Goal: Task Accomplishment & Management: Manage account settings

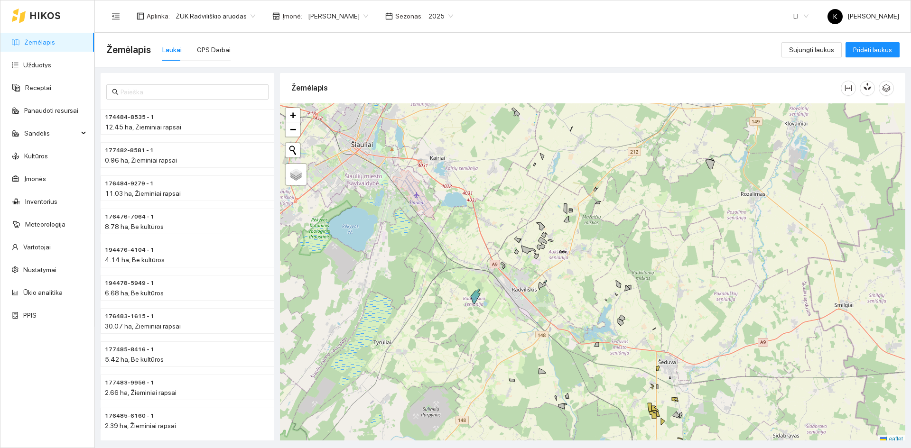
click at [289, 17] on span "Įmonė :" at bounding box center [292, 16] width 20 height 10
click at [324, 15] on body "Žemėlapis Užduotys Receptai Panaudoti resursai Sandėlis Kultūros Įmonės Invento…" at bounding box center [455, 224] width 911 height 448
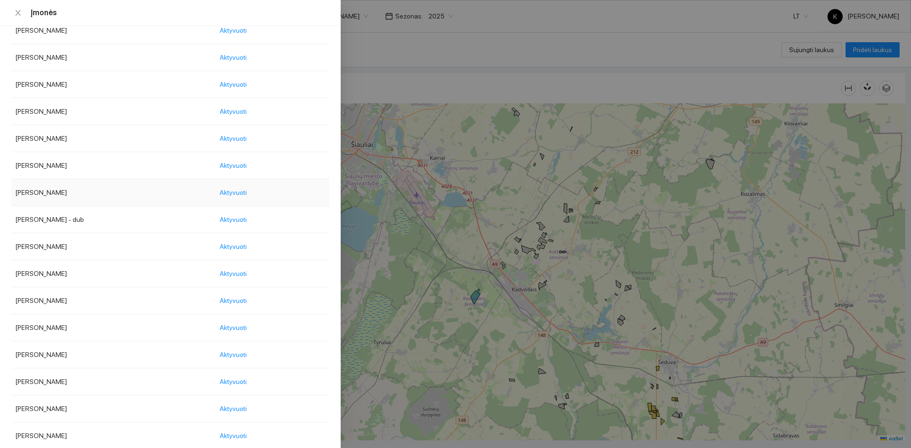
scroll to position [522, 0]
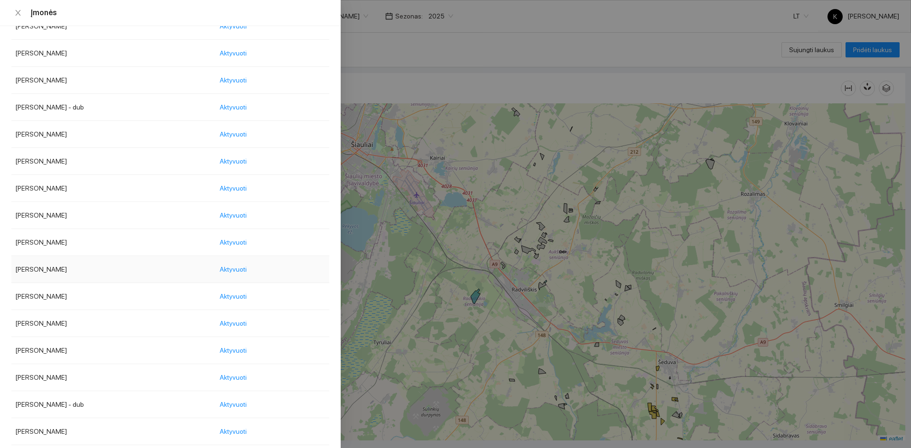
click at [46, 270] on td "[PERSON_NAME]" at bounding box center [113, 269] width 204 height 27
click at [247, 268] on span "Aktyvuoti" at bounding box center [233, 269] width 27 height 10
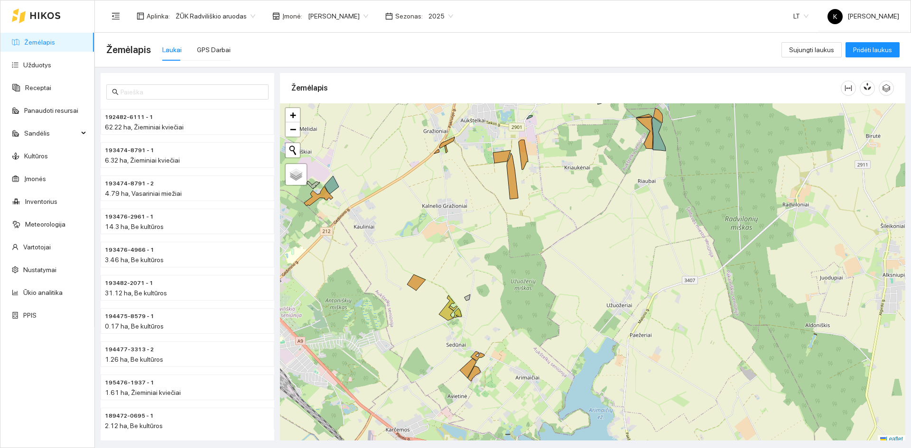
scroll to position [3, 0]
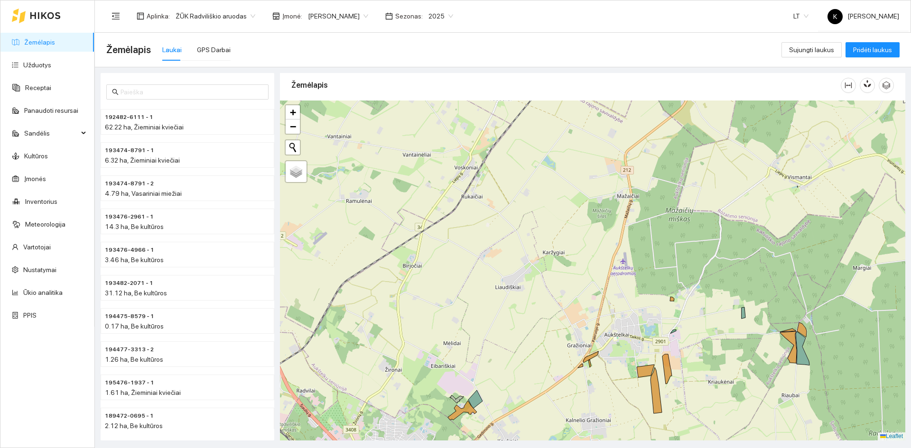
drag, startPoint x: 390, startPoint y: 132, endPoint x: 534, endPoint y: 349, distance: 260.5
click at [534, 349] on div "+ − Nieko nerasta. Bandykite dar kartą. Žemėlapis Palydovas Leaflet" at bounding box center [592, 271] width 625 height 340
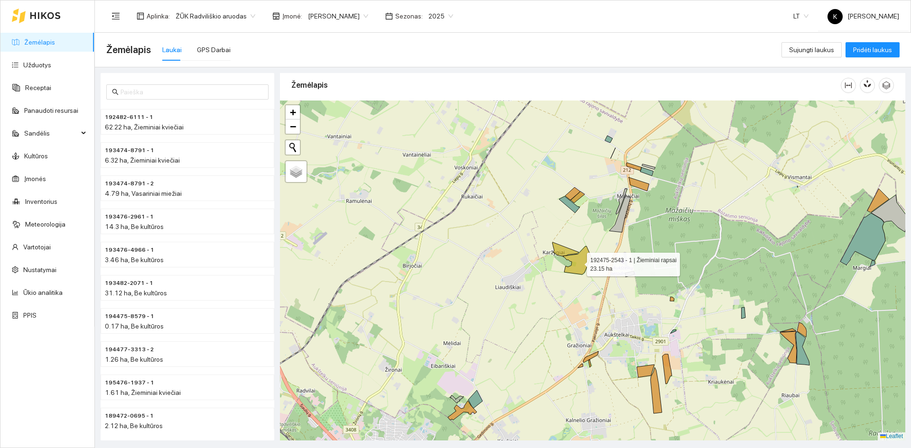
click at [579, 262] on icon at bounding box center [577, 260] width 29 height 28
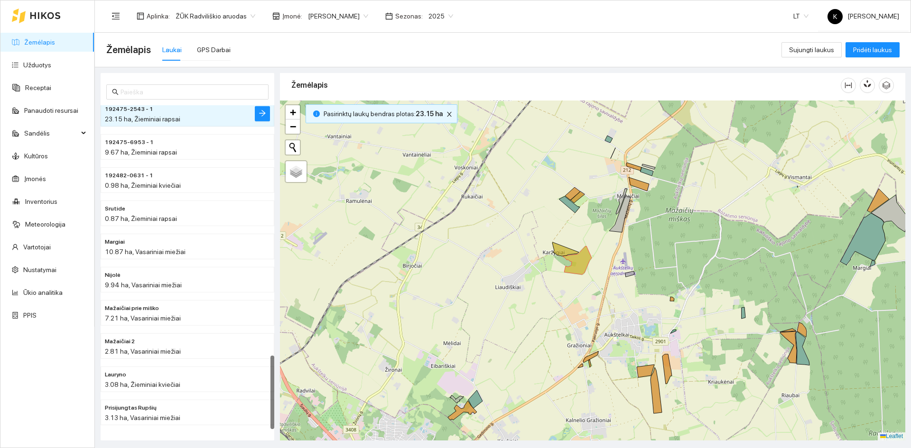
scroll to position [959, 0]
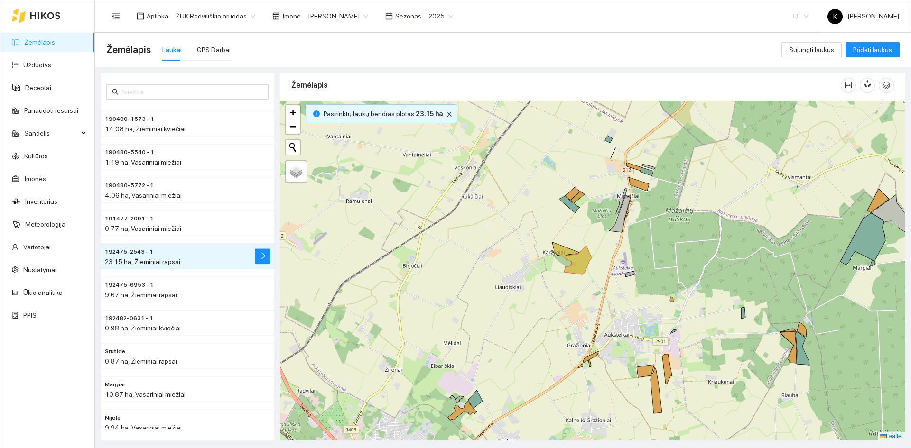
click at [348, 16] on body "Žemėlapis Užduotys Receptai Panaudoti resursai Sandėlis Kultūros Įmonės Invento…" at bounding box center [455, 224] width 911 height 448
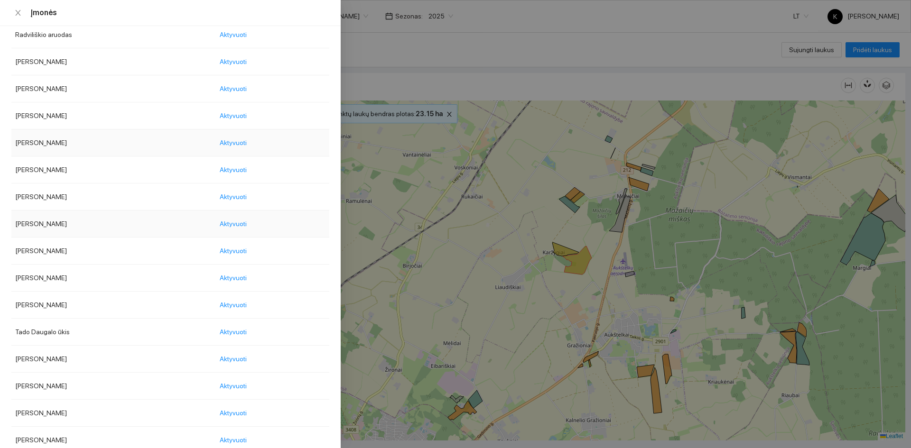
scroll to position [1202, 0]
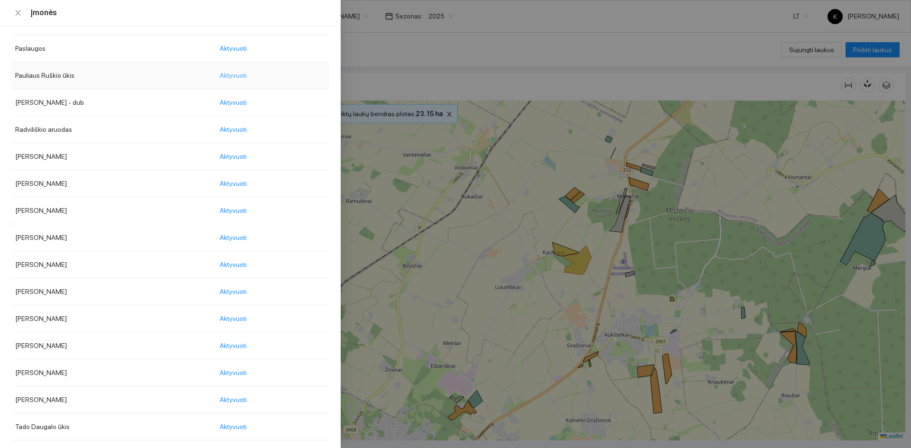
click at [247, 74] on span "Aktyvuoti" at bounding box center [233, 75] width 27 height 10
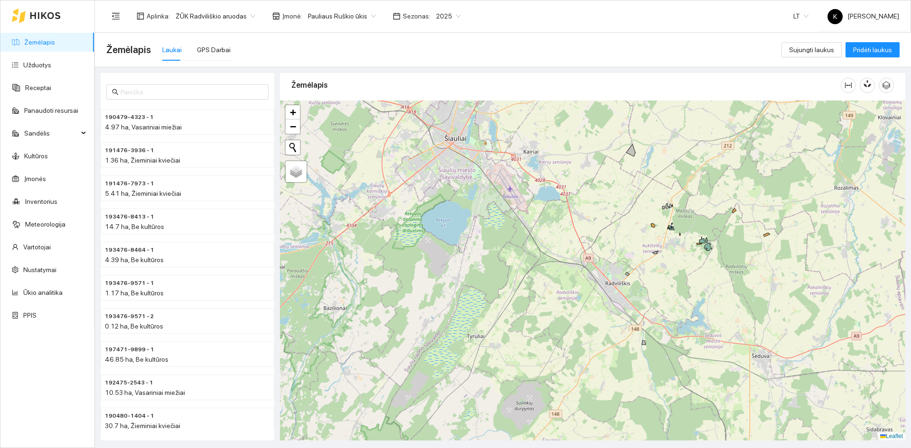
click at [733, 214] on div "+ − Nieko nerasta. Bandykite dar kartą. Žemėlapis Palydovas Leaflet" at bounding box center [592, 271] width 625 height 340
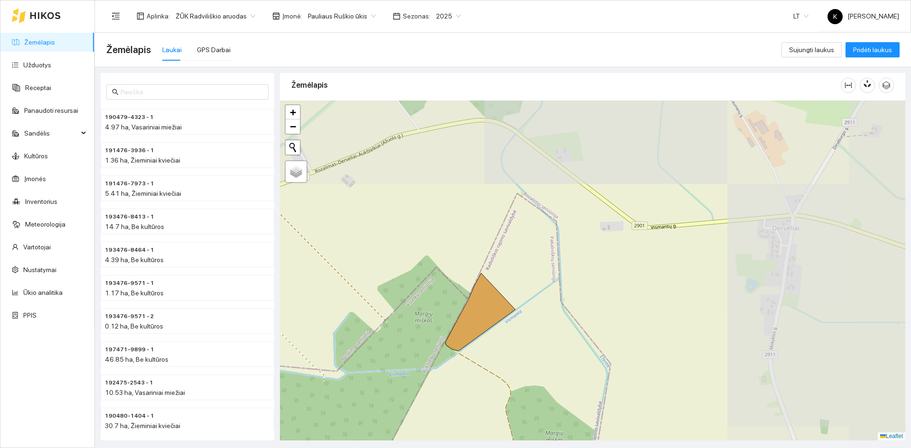
drag, startPoint x: 606, startPoint y: 180, endPoint x: 335, endPoint y: 355, distance: 322.2
click at [335, 355] on div "+ − Nieko nerasta. Bandykite dar kartą. Žemėlapis Palydovas Leaflet" at bounding box center [592, 271] width 625 height 340
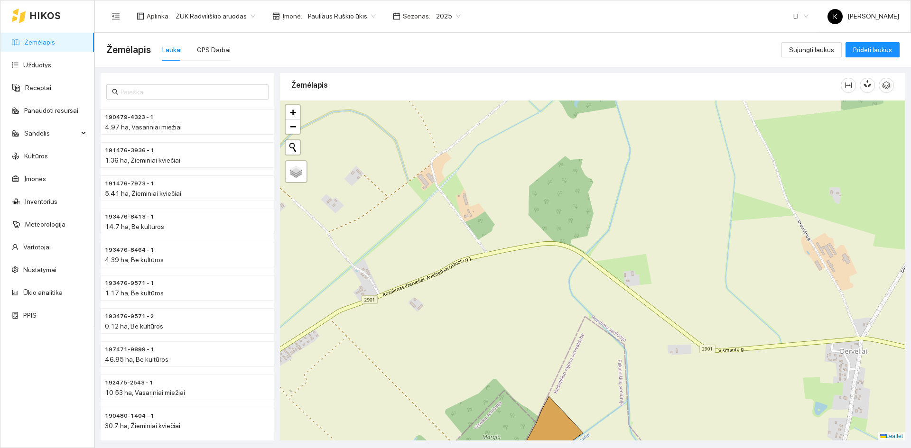
drag, startPoint x: 681, startPoint y: 221, endPoint x: 748, endPoint y: 351, distance: 145.9
click at [748, 351] on div "+ − Nieko nerasta. Bandykite dar kartą. Žemėlapis Palydovas Leaflet" at bounding box center [592, 271] width 625 height 340
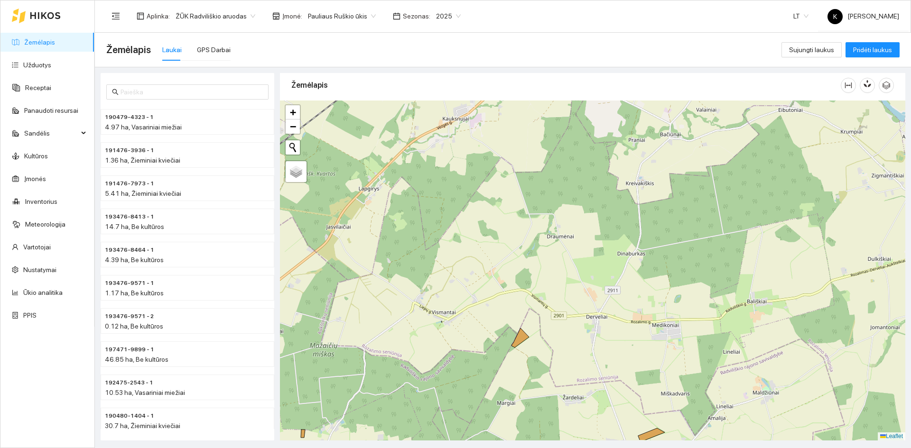
drag, startPoint x: 763, startPoint y: 310, endPoint x: 585, endPoint y: 276, distance: 181.6
click at [585, 276] on div "+ − Nieko nerasta. Bandykite dar kartą. Žemėlapis Palydovas Leaflet" at bounding box center [592, 271] width 625 height 340
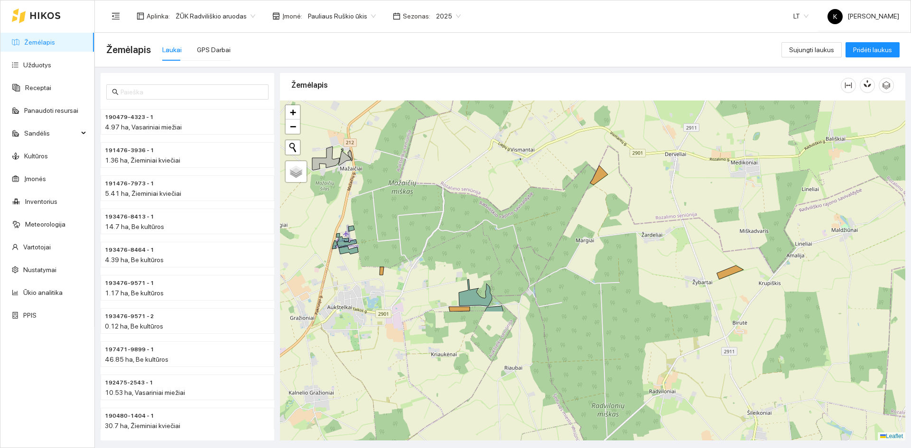
drag, startPoint x: 685, startPoint y: 378, endPoint x: 764, endPoint y: 215, distance: 180.7
click at [764, 215] on div "+ − Nieko nerasta. Bandykite dar kartą. Žemėlapis Palydovas Leaflet" at bounding box center [592, 271] width 625 height 340
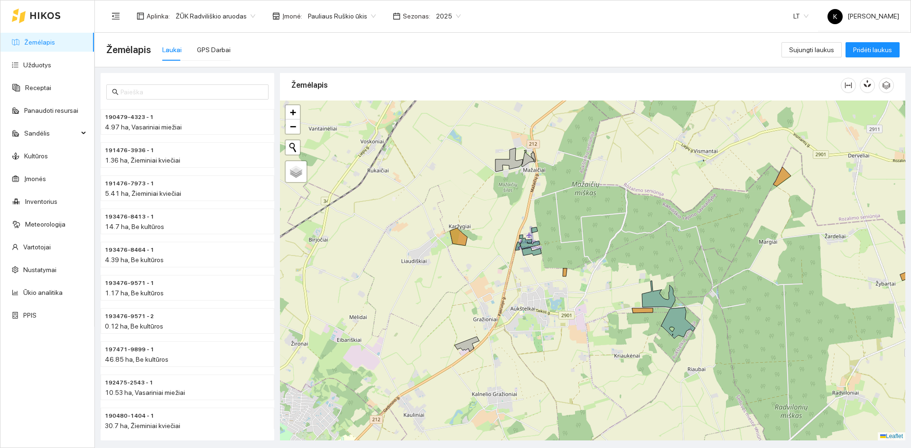
drag, startPoint x: 382, startPoint y: 220, endPoint x: 565, endPoint y: 221, distance: 183.1
click at [565, 221] on div "+ − Nieko nerasta. Bandykite dar kartą. Žemėlapis Palydovas Leaflet" at bounding box center [592, 271] width 625 height 340
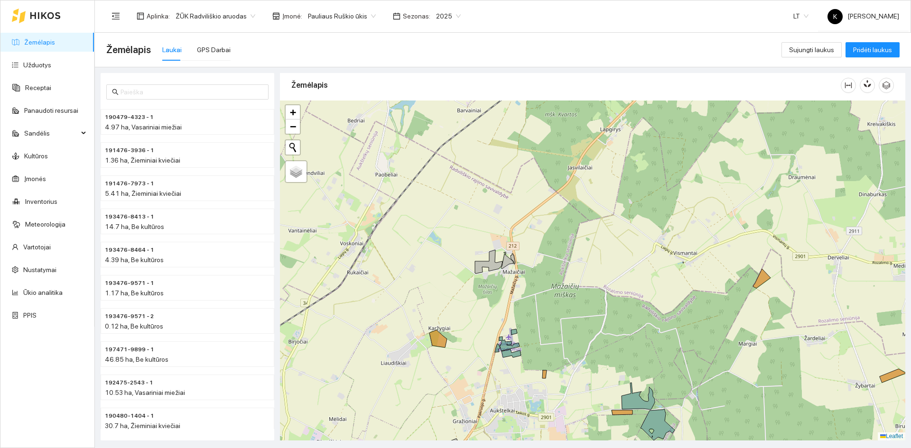
drag, startPoint x: 578, startPoint y: 195, endPoint x: 557, endPoint y: 297, distance: 104.0
click at [557, 297] on div "+ − Nieko nerasta. Bandykite dar kartą. Žemėlapis Palydovas Leaflet" at bounding box center [592, 271] width 625 height 340
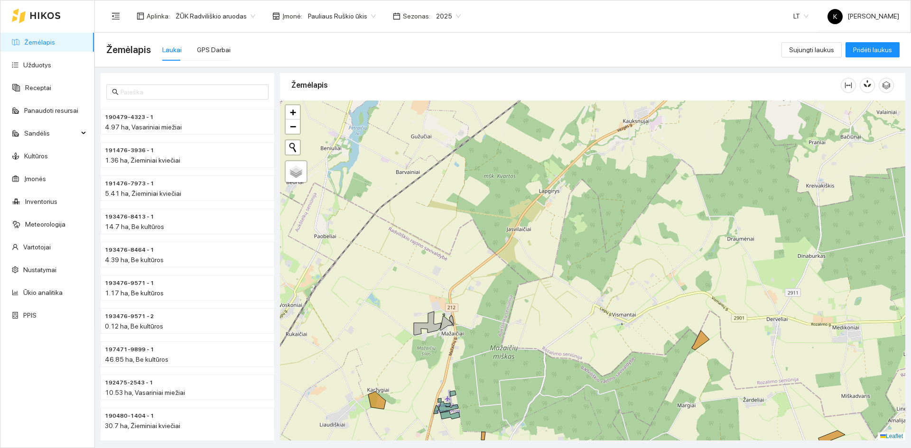
drag, startPoint x: 518, startPoint y: 162, endPoint x: 484, endPoint y: 227, distance: 73.6
click at [484, 227] on div "+ − Nieko nerasta. Bandykite dar kartą. Žemėlapis Palydovas Leaflet" at bounding box center [592, 271] width 625 height 340
click at [397, 273] on div "+ − Nieko nerasta. Bandykite dar kartą. Žemėlapis Palydovas Leaflet" at bounding box center [592, 271] width 625 height 340
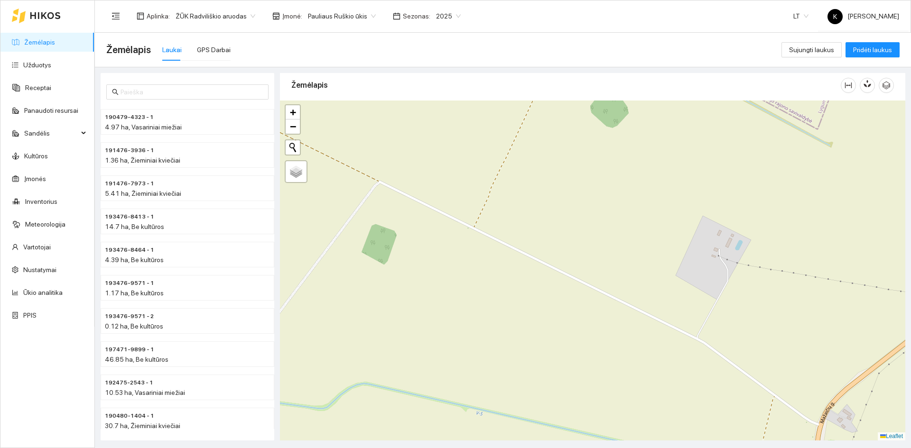
click at [381, 249] on div "+ − Nieko nerasta. Bandykite dar kartą. Žemėlapis Palydovas Leaflet" at bounding box center [592, 271] width 625 height 340
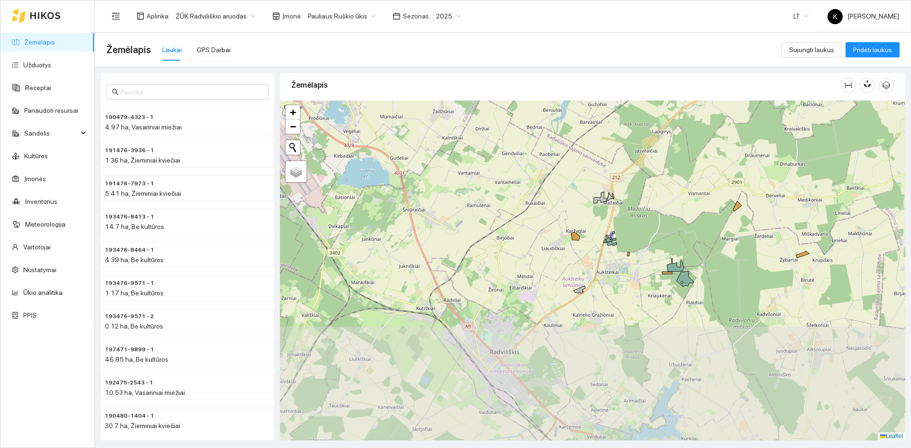
drag, startPoint x: 655, startPoint y: 418, endPoint x: 680, endPoint y: 242, distance: 177.6
click at [680, 242] on div "+ − Nieko nerasta. Bandykite dar kartą. Žemėlapis Palydovas Leaflet" at bounding box center [592, 271] width 625 height 340
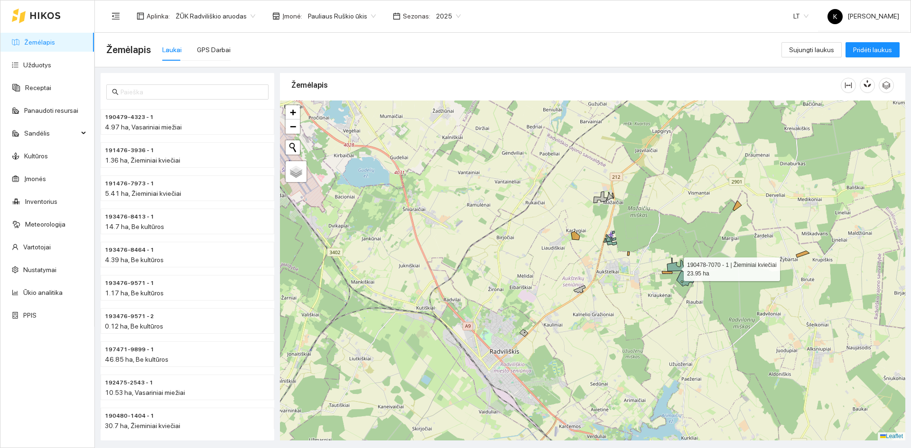
click at [672, 267] on icon at bounding box center [675, 264] width 17 height 13
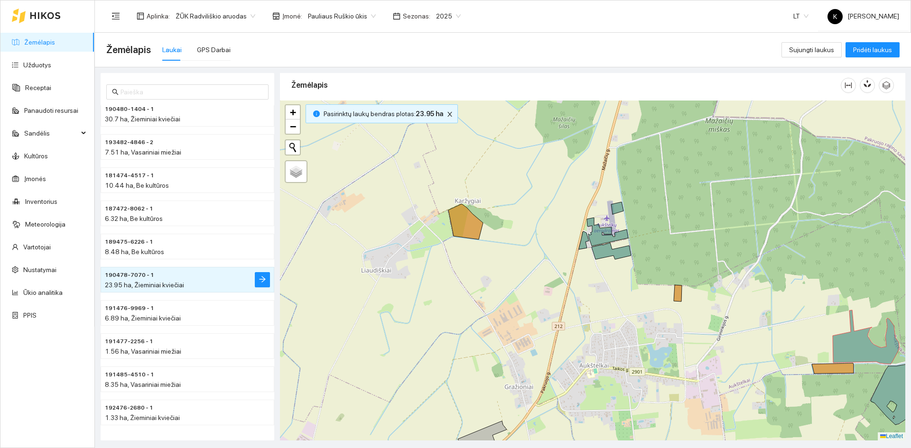
click at [364, 18] on body "Žemėlapis Užduotys Receptai Panaudoti resursai Sandėlis Kultūros Įmonės Invento…" at bounding box center [455, 224] width 911 height 448
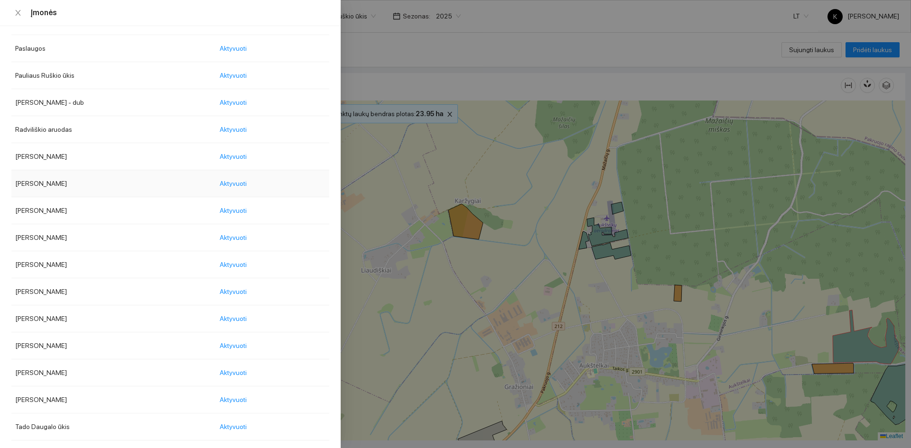
click at [38, 184] on td "[PERSON_NAME]" at bounding box center [113, 183] width 204 height 27
click at [242, 182] on span "Aktyvuoti" at bounding box center [233, 183] width 27 height 10
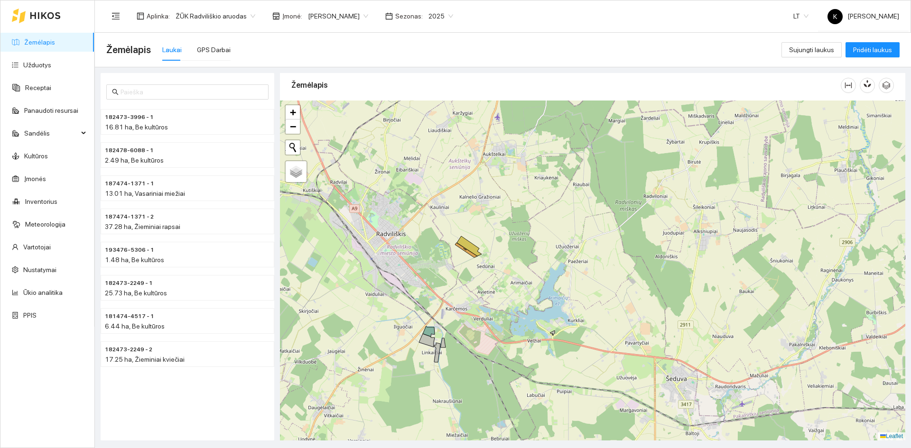
drag, startPoint x: 689, startPoint y: 371, endPoint x: 640, endPoint y: 261, distance: 120.2
click at [640, 261] on div "+ − Nieko nerasta. Bandykite dar kartą. Žemėlapis Palydovas Leaflet" at bounding box center [592, 271] width 625 height 340
click at [554, 338] on div "+ − Nieko nerasta. Bandykite dar kartą. Žemėlapis Palydovas Leaflet" at bounding box center [592, 271] width 625 height 340
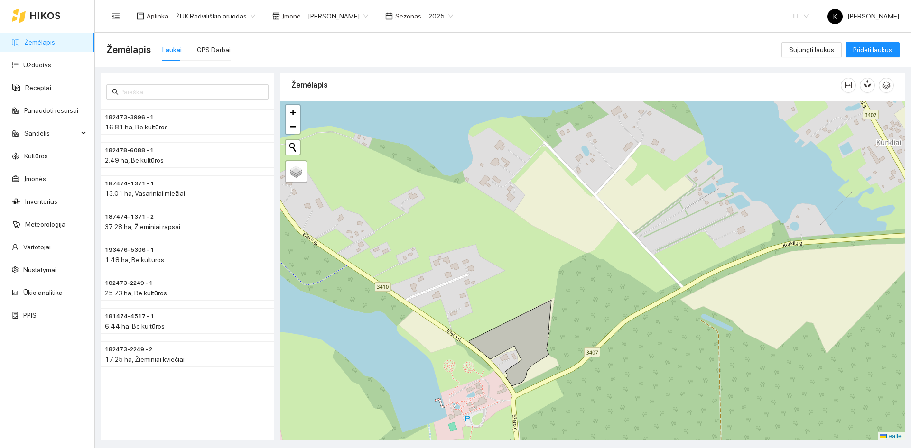
click at [349, 15] on body "Žemėlapis Užduotys Receptai Panaudoti resursai Sandėlis Kultūros Įmonės Invento…" at bounding box center [455, 224] width 911 height 448
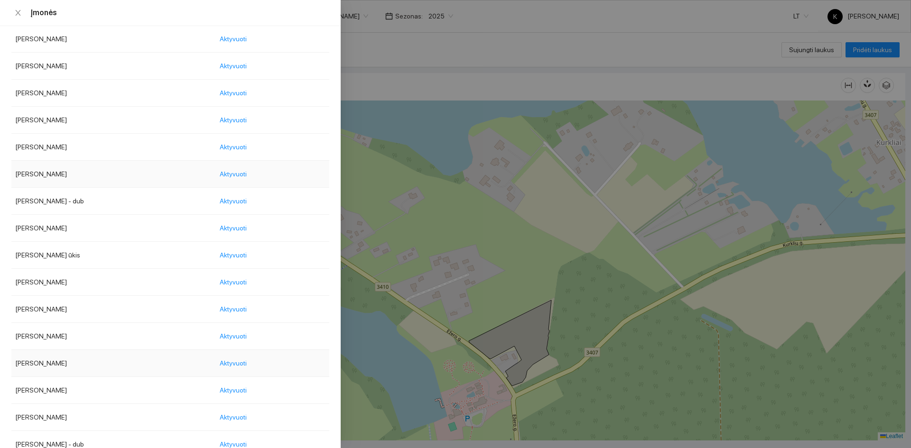
scroll to position [681, 0]
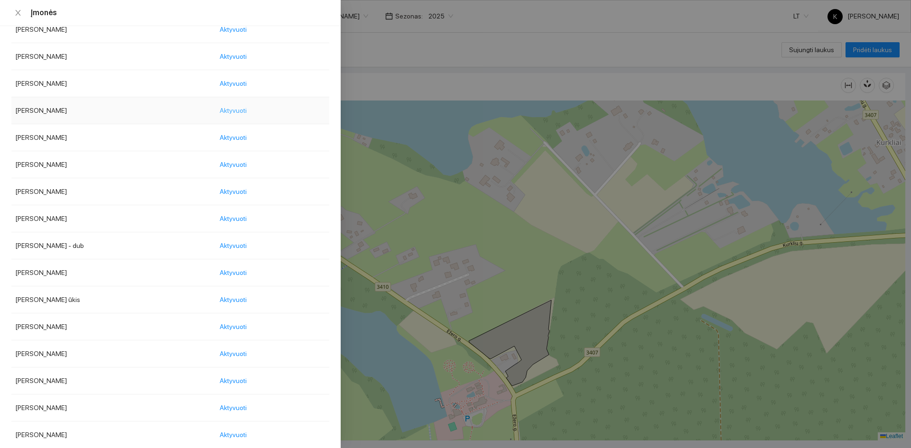
click at [247, 110] on span "Aktyvuoti" at bounding box center [233, 110] width 27 height 10
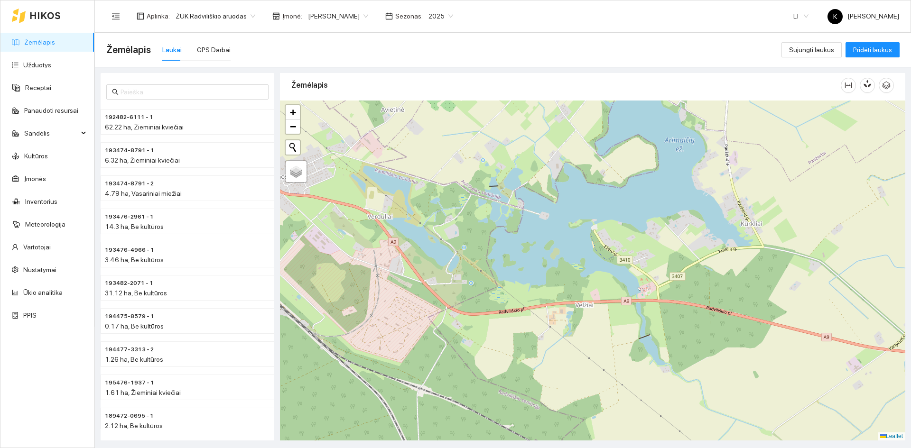
click at [315, 14] on body "Žemėlapis Užduotys Receptai Panaudoti resursai Sandėlis Kultūros Įmonės Invento…" at bounding box center [455, 224] width 911 height 448
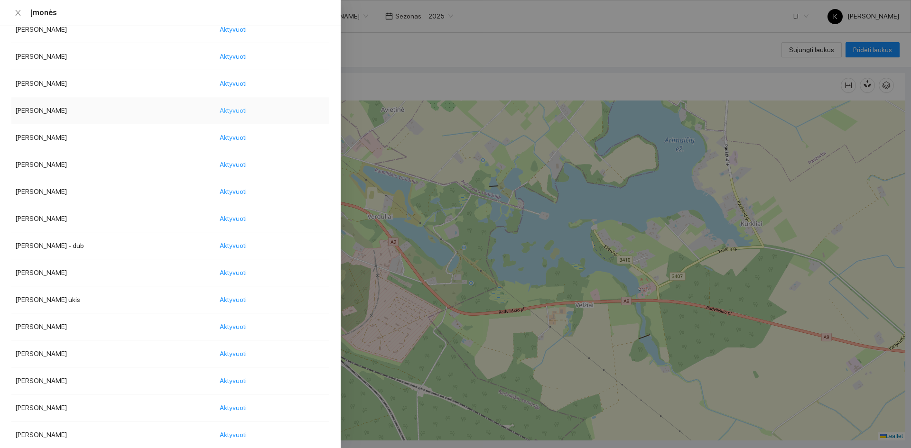
click at [247, 111] on span "Aktyvuoti" at bounding box center [233, 110] width 27 height 10
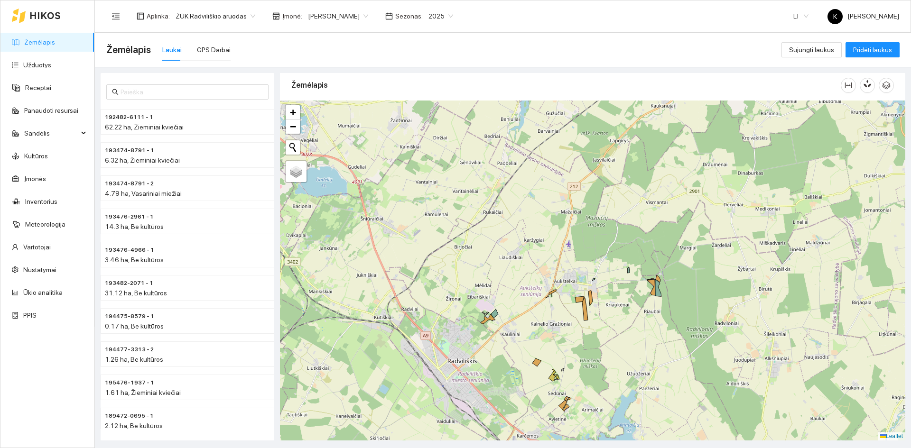
drag, startPoint x: 608, startPoint y: 161, endPoint x: 570, endPoint y: 360, distance: 202.9
click at [570, 360] on div "+ − Nieko nerasta. Bandykite dar kartą. Žemėlapis Palydovas Leaflet" at bounding box center [592, 271] width 625 height 340
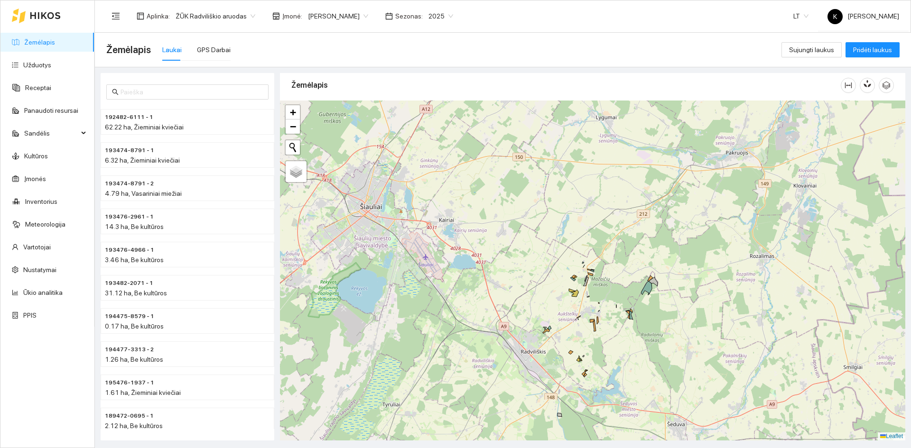
click at [590, 372] on div "+ − Nieko nerasta. Bandykite dar kartą. Žemėlapis Palydovas Leaflet" at bounding box center [592, 271] width 625 height 340
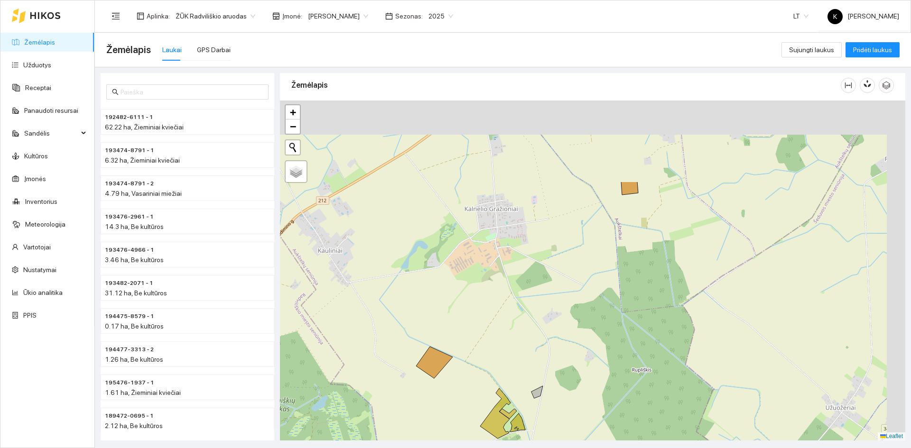
drag, startPoint x: 629, startPoint y: 287, endPoint x: 564, endPoint y: 453, distance: 178.9
click at [564, 448] on html "Žemėlapis Užduotys Receptai Panaudoti resursai Sandėlis Kultūros Įmonės Invento…" at bounding box center [455, 224] width 911 height 448
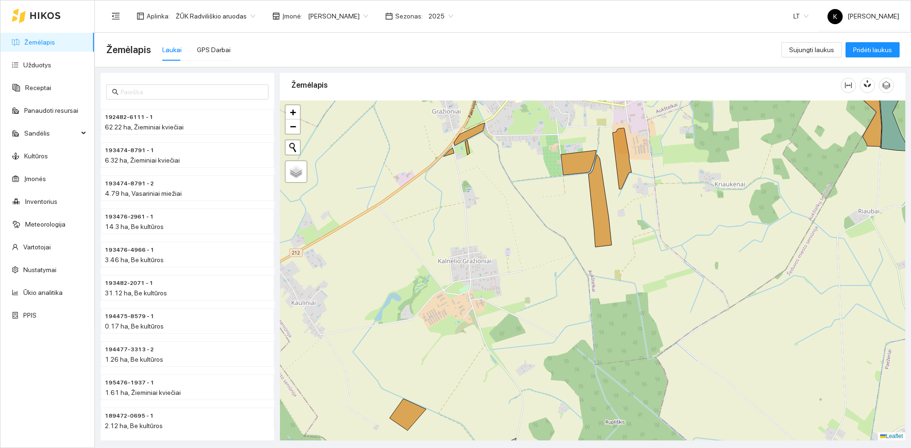
drag, startPoint x: 645, startPoint y: 281, endPoint x: 625, endPoint y: 287, distance: 20.7
click at [635, 285] on div "+ − Nieko nerasta. Bandykite dar kartą. Žemėlapis Palydovas Leaflet" at bounding box center [592, 271] width 625 height 340
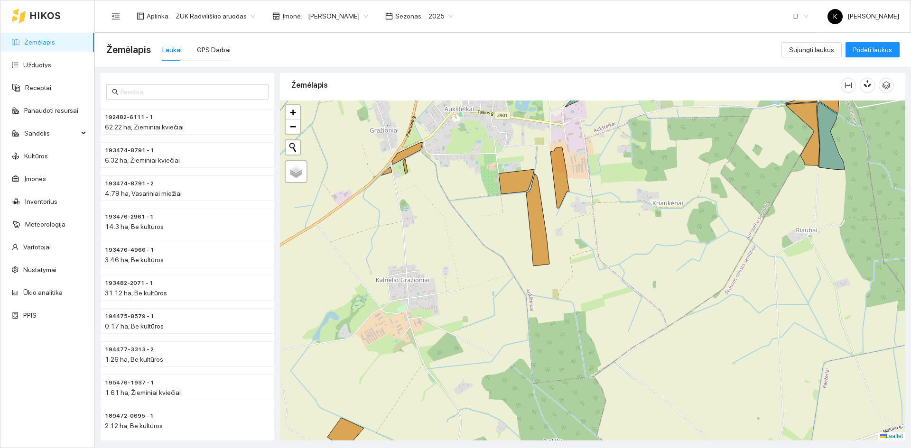
drag, startPoint x: 387, startPoint y: 321, endPoint x: 366, endPoint y: 329, distance: 22.2
click at [366, 329] on div "+ − Nieko nerasta. Bandykite dar kartą. Žemėlapis Palydovas Leaflet" at bounding box center [592, 271] width 625 height 340
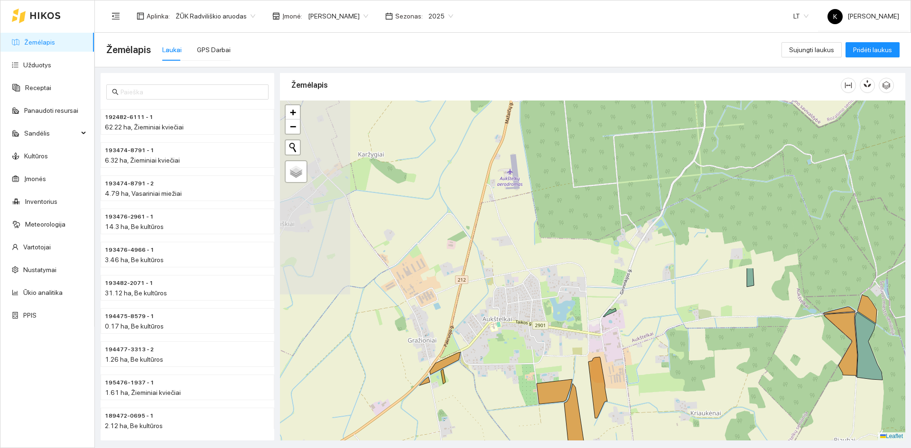
drag, startPoint x: 614, startPoint y: 139, endPoint x: 673, endPoint y: 340, distance: 209.8
click at [673, 340] on div "+ − Nieko nerasta. Bandykite dar kartą. Žemėlapis Palydovas Leaflet" at bounding box center [592, 271] width 625 height 340
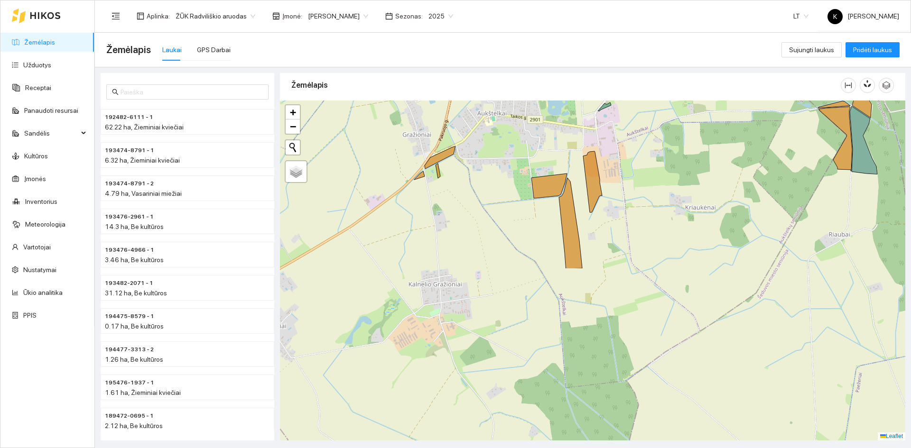
drag, startPoint x: 637, startPoint y: 410, endPoint x: 632, endPoint y: 204, distance: 205.9
click at [632, 204] on div "+ − Nieko nerasta. Bandykite dar kartą. Žemėlapis Palydovas Leaflet" at bounding box center [592, 271] width 625 height 340
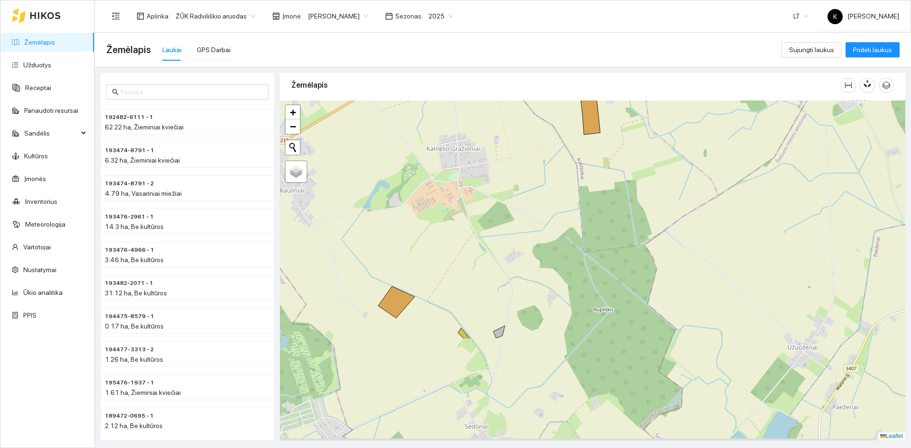
drag, startPoint x: 592, startPoint y: 368, endPoint x: 611, endPoint y: 215, distance: 153.4
click at [611, 215] on div "+ − Nieko nerasta. Bandykite dar kartą. Žemėlapis Palydovas Leaflet" at bounding box center [592, 271] width 625 height 340
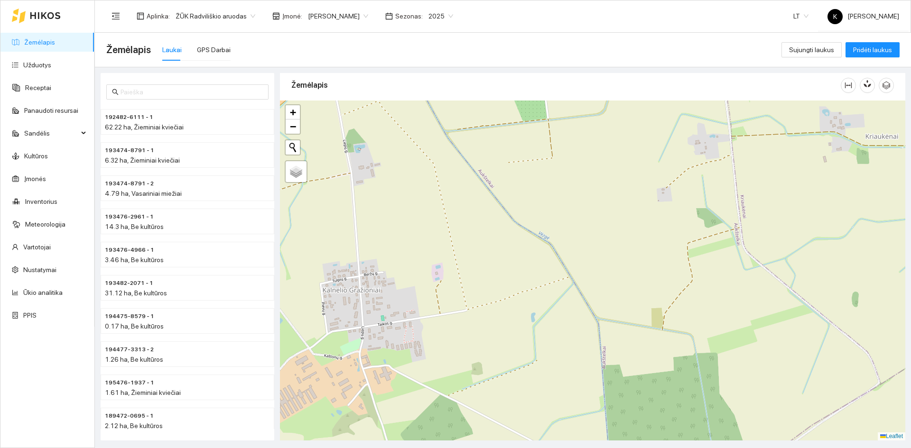
drag, startPoint x: 479, startPoint y: 140, endPoint x: 490, endPoint y: 448, distance: 307.6
click at [490, 448] on html "Žemėlapis Užduotys Receptai Panaudoti resursai Sandėlis Kultūros Įmonės Invento…" at bounding box center [455, 224] width 911 height 448
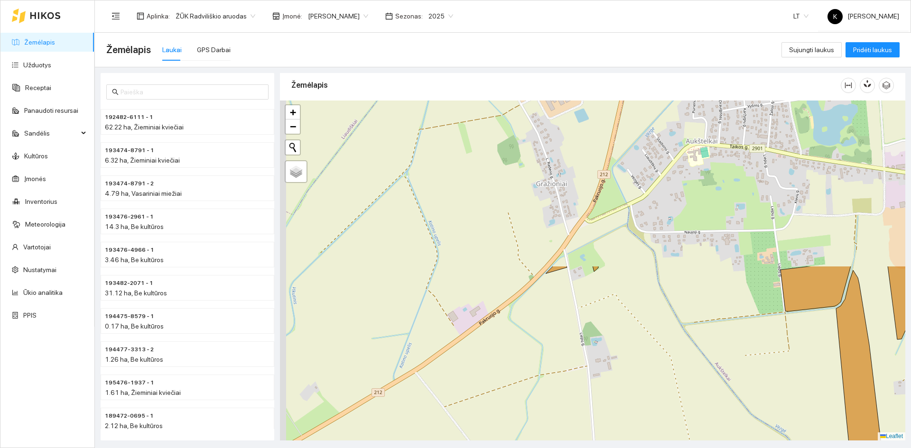
drag, startPoint x: 525, startPoint y: 242, endPoint x: 757, endPoint y: 442, distance: 306.5
click at [757, 442] on main "Žemėlapis Laukai GPS Darbai Sujungti laukus Pridėti laukus 192482-6111 - 1 62.2…" at bounding box center [503, 240] width 816 height 415
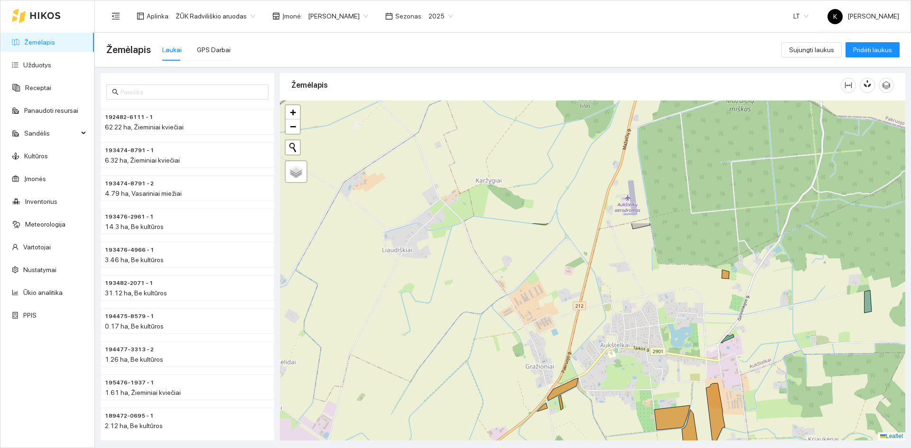
drag, startPoint x: 476, startPoint y: 175, endPoint x: 473, endPoint y: 332, distance: 157.0
click at [473, 332] on div "+ − Nieko nerasta. Bandykite dar kartą. Žemėlapis Palydovas Leaflet" at bounding box center [592, 271] width 625 height 340
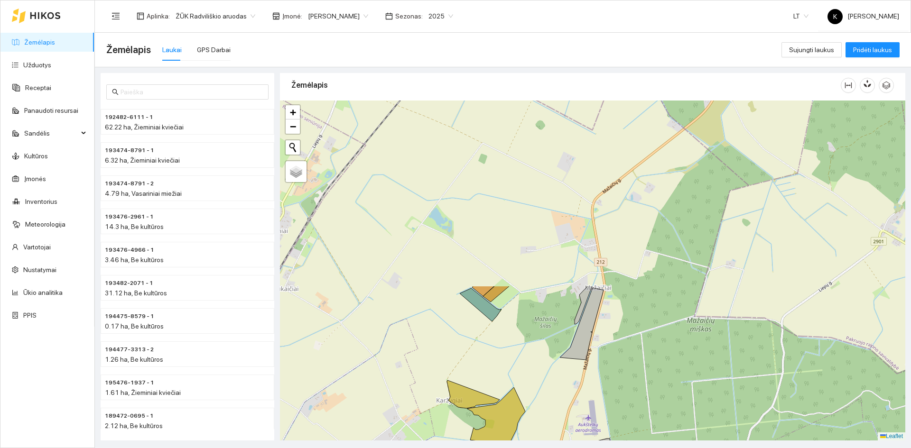
drag, startPoint x: 590, startPoint y: 250, endPoint x: 551, endPoint y: 470, distance: 223.6
click at [551, 448] on html "Žemėlapis Užduotys Receptai Panaudoti resursai Sandėlis Kultūros Įmonės Invento…" at bounding box center [455, 224] width 911 height 448
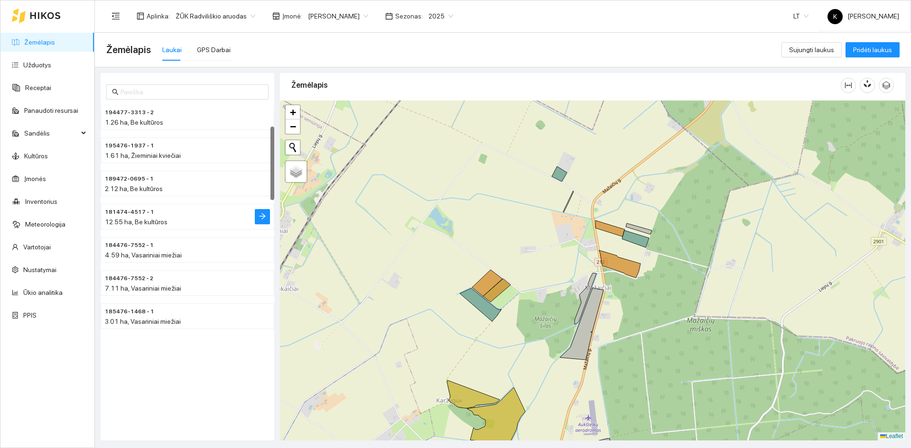
scroll to position [95, 0]
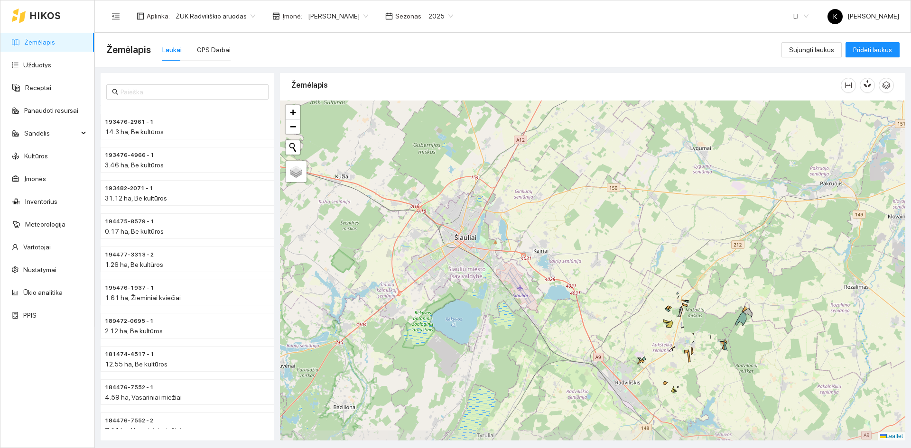
drag, startPoint x: 684, startPoint y: 435, endPoint x: 705, endPoint y: 356, distance: 81.5
click at [705, 356] on div "+ − Nieko nerasta. Bandykite dar kartą. Žemėlapis Palydovas Leaflet" at bounding box center [592, 271] width 625 height 340
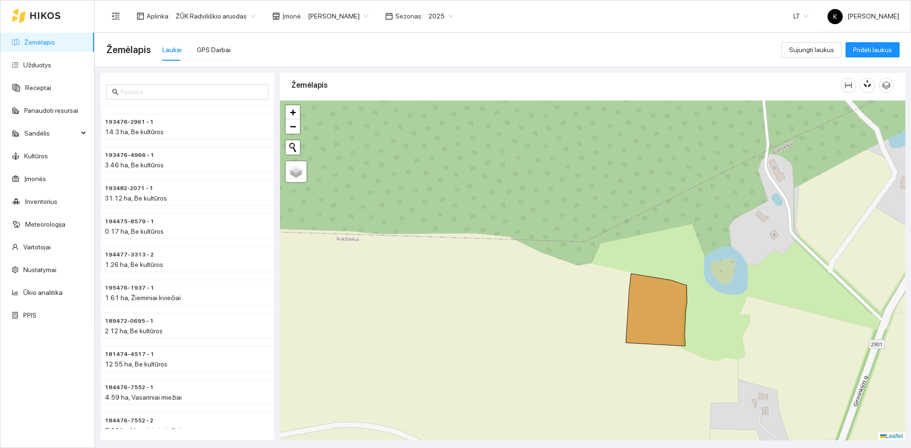
drag, startPoint x: 511, startPoint y: 373, endPoint x: 495, endPoint y: 341, distance: 35.6
click at [495, 341] on div "+ − Nieko nerasta. Bandykite dar kartą. Žemėlapis Palydovas Leaflet" at bounding box center [592, 271] width 625 height 340
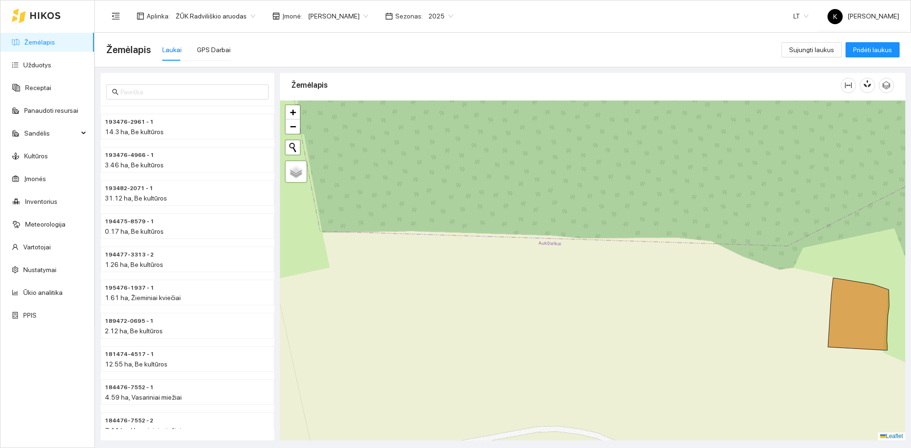
drag, startPoint x: 454, startPoint y: 302, endPoint x: 656, endPoint y: 306, distance: 202.1
click at [656, 306] on div "+ − Nieko nerasta. Bandykite dar kartą. Žemėlapis Palydovas Leaflet" at bounding box center [592, 271] width 625 height 340
click at [346, 16] on body "Žemėlapis Užduotys Receptai Panaudoti resursai Sandėlis Kultūros Įmonės Invento…" at bounding box center [455, 224] width 911 height 448
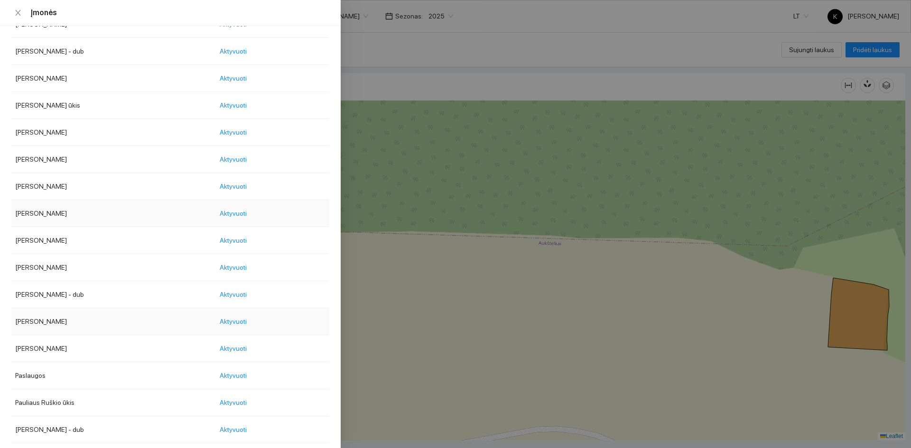
scroll to position [918, 0]
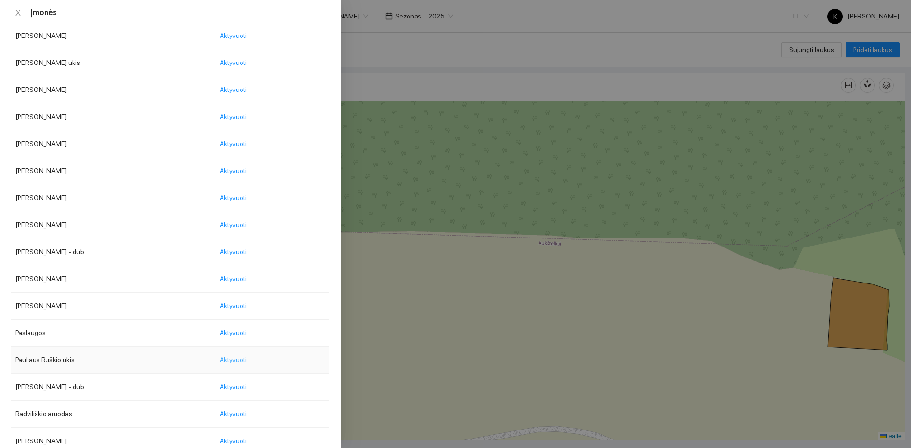
click at [247, 359] on span "Aktyvuoti" at bounding box center [233, 360] width 27 height 10
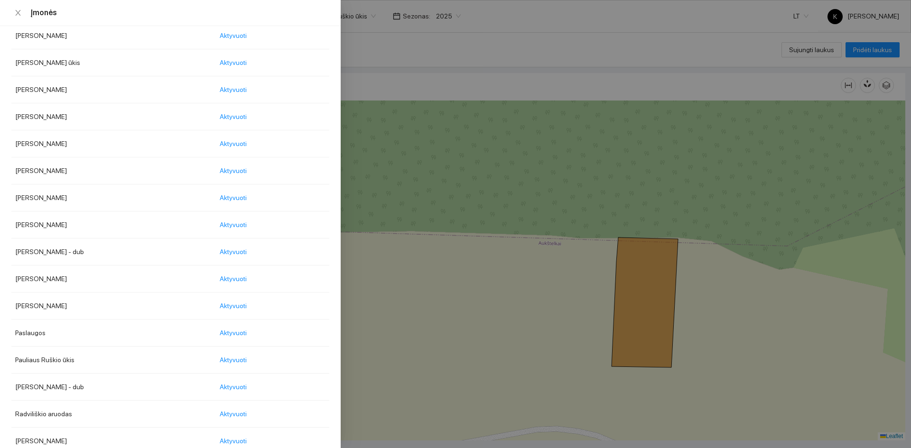
click at [364, 16] on body "Žemėlapis Užduotys Receptai Panaudoti resursai Sandėlis Kultūros Įmonės Invento…" at bounding box center [455, 224] width 911 height 448
click at [247, 61] on span "Aktyvuoti" at bounding box center [233, 62] width 27 height 10
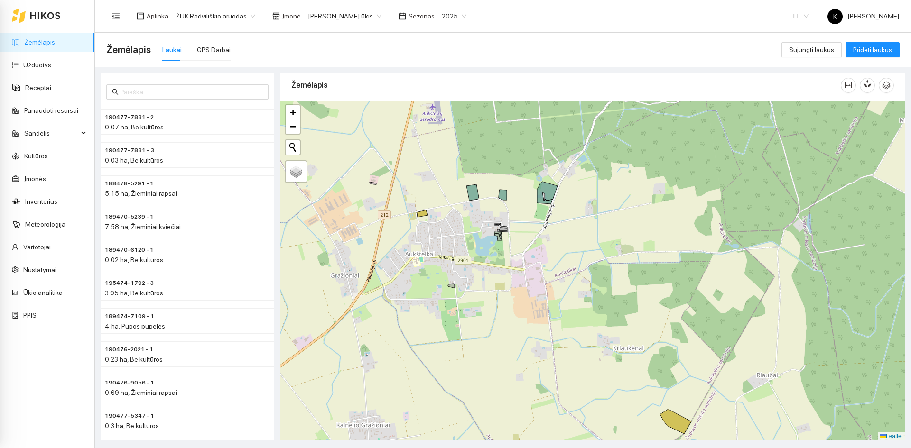
click at [357, 16] on body "Žemėlapis Užduotys Receptai Panaudoti resursai Sandėlis Kultūros Įmonės Invento…" at bounding box center [455, 224] width 911 height 448
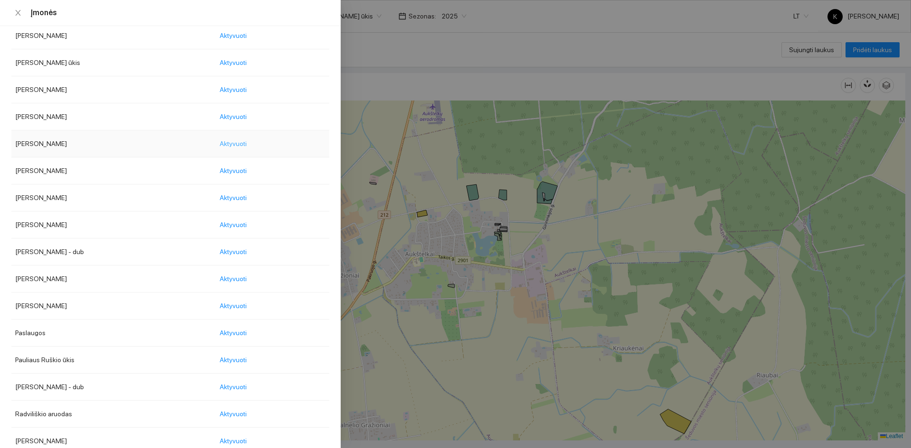
click at [247, 144] on span "Aktyvuoti" at bounding box center [233, 143] width 27 height 10
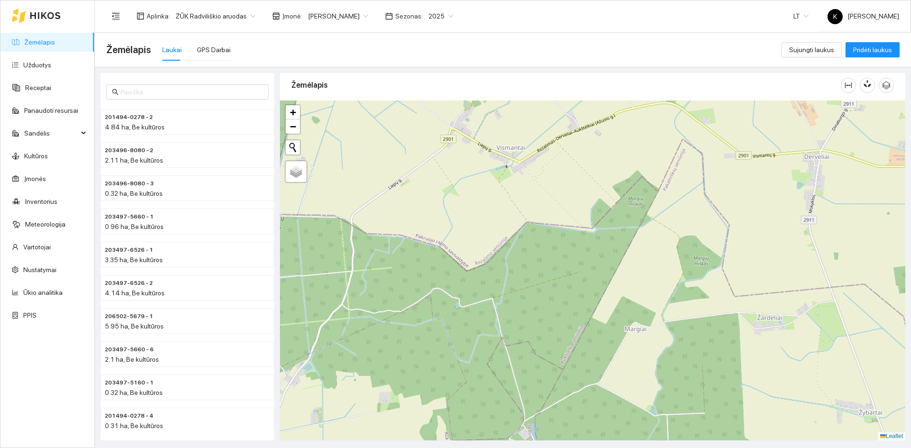
drag, startPoint x: 633, startPoint y: 265, endPoint x: 365, endPoint y: 468, distance: 336.5
click at [365, 448] on html "Žemėlapis Užduotys Receptai Panaudoti resursai Sandėlis Kultūros Įmonės Invento…" at bounding box center [455, 224] width 911 height 448
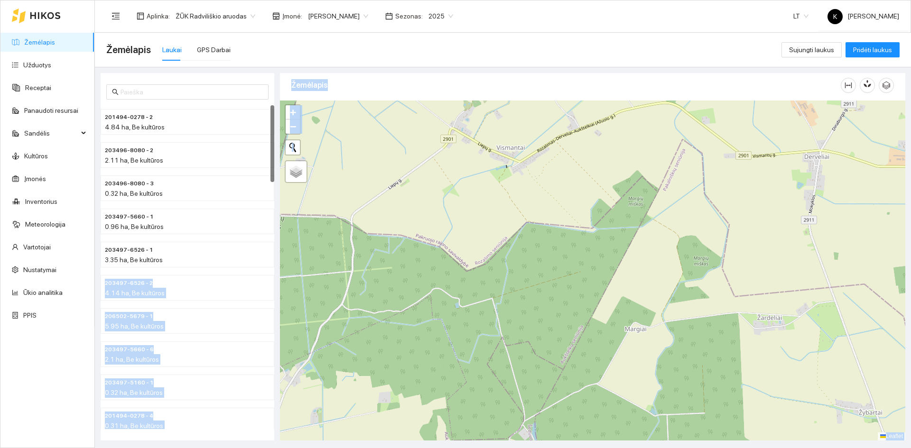
drag, startPoint x: 251, startPoint y: 256, endPoint x: 486, endPoint y: 445, distance: 301.2
click at [404, 448] on html "Žemėlapis Užduotys Receptai Panaudoti resursai Sandėlis Kultūros Įmonės Invento…" at bounding box center [455, 224] width 911 height 448
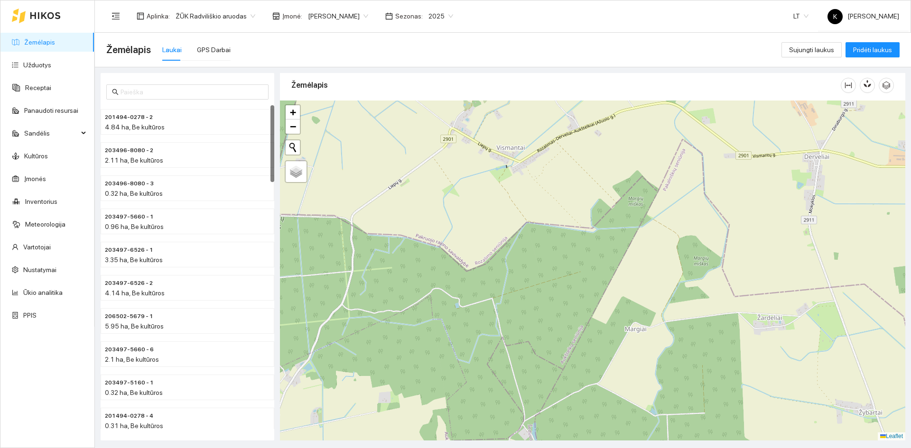
click at [188, 171] on div "203496-8080 - 2 2.11 ha, Be kultūros" at bounding box center [188, 154] width 174 height 33
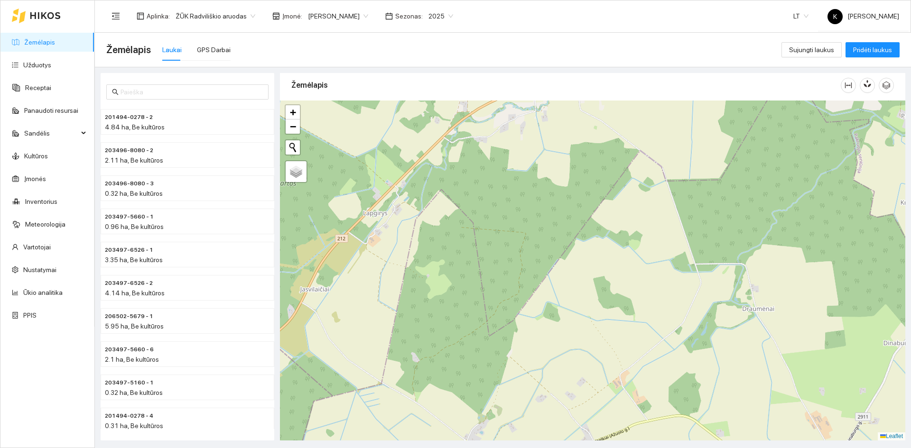
drag, startPoint x: 645, startPoint y: 152, endPoint x: 659, endPoint y: 465, distance: 312.9
click at [659, 448] on html "Žemėlapis Užduotys Receptai Panaudoti resursai Sandėlis Kultūros Įmonės Invento…" at bounding box center [455, 224] width 911 height 448
click at [292, 145] on button "Initiate a new search" at bounding box center [293, 147] width 14 height 14
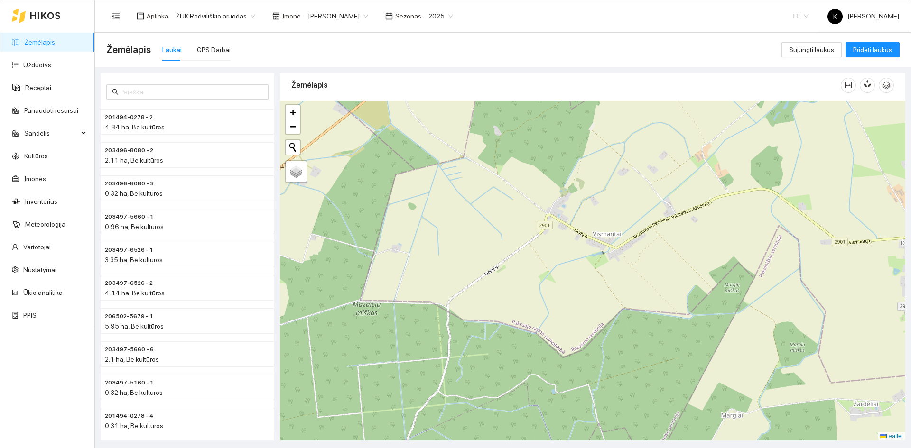
drag, startPoint x: 600, startPoint y: 185, endPoint x: 749, endPoint y: -41, distance: 271.4
click at [749, 0] on html "Žemėlapis Užduotys Receptai Panaudoti resursai Sandėlis Kultūros Įmonės Invento…" at bounding box center [455, 224] width 911 height 448
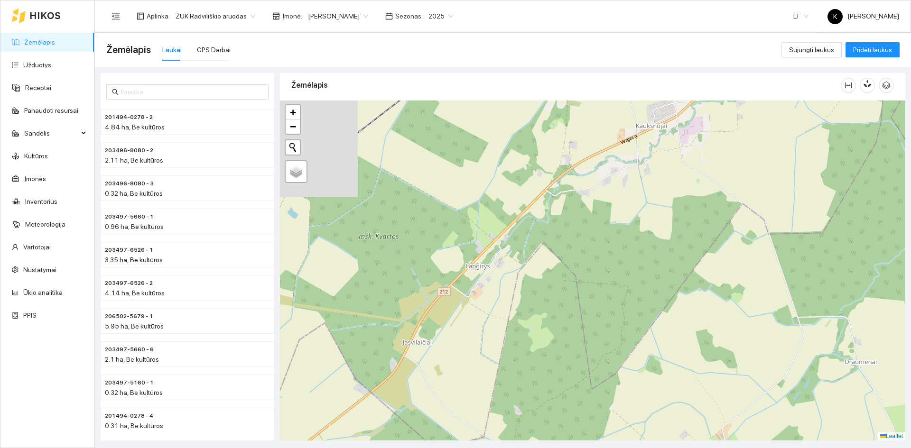
drag, startPoint x: 430, startPoint y: 191, endPoint x: 360, endPoint y: 469, distance: 287.0
click at [360, 448] on html "Žemėlapis Užduotys Receptai Panaudoti resursai Sandėlis Kultūros Įmonės Invento…" at bounding box center [455, 224] width 911 height 448
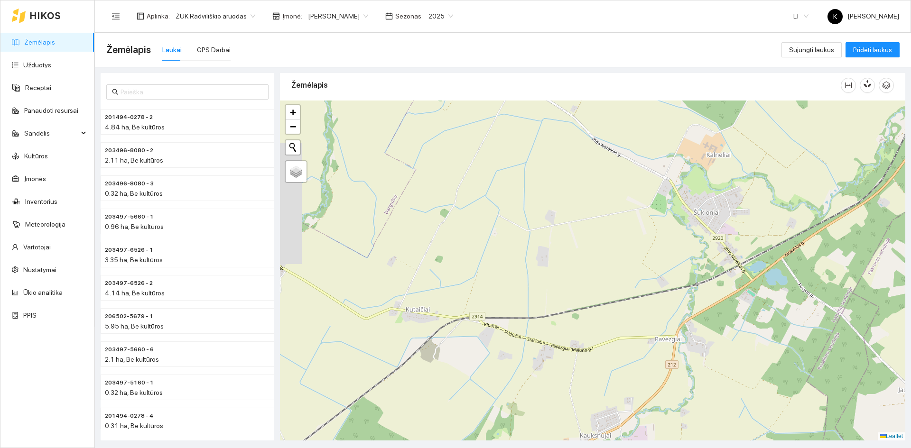
drag, startPoint x: 731, startPoint y: 159, endPoint x: 698, endPoint y: 470, distance: 312.9
click at [698, 448] on html "Žemėlapis Užduotys Receptai Panaudoti resursai Sandėlis Kultūros Įmonės Invento…" at bounding box center [455, 224] width 911 height 448
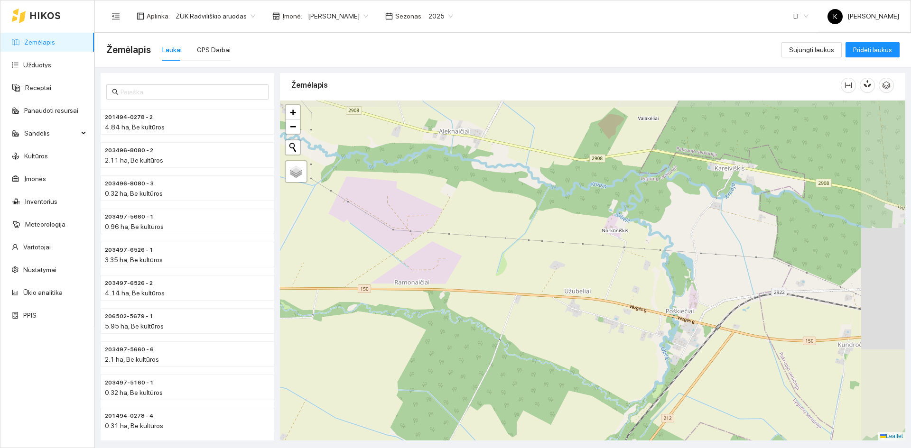
drag, startPoint x: 623, startPoint y: 142, endPoint x: 329, endPoint y: 470, distance: 440.3
click at [329, 448] on html "Žemėlapis Užduotys Receptai Panaudoti resursai Sandėlis Kultūros Įmonės Invento…" at bounding box center [455, 224] width 911 height 448
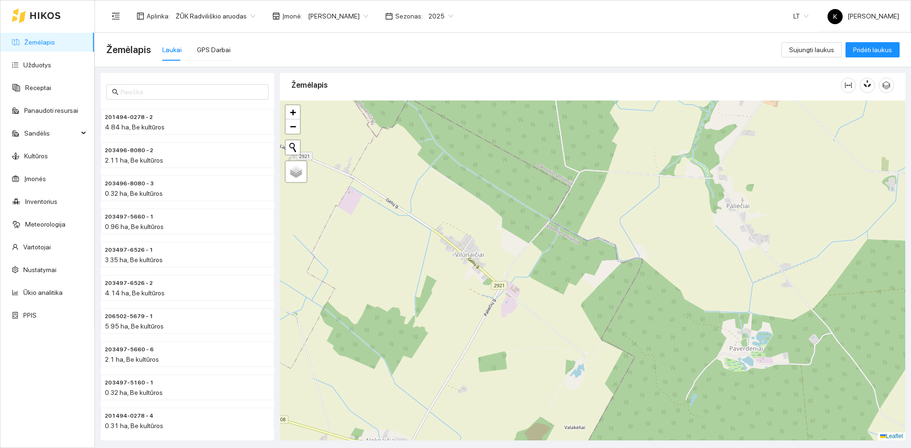
drag, startPoint x: 631, startPoint y: 161, endPoint x: 561, endPoint y: 470, distance: 317.6
click at [561, 448] on html "Žemėlapis Užduotys Receptai Panaudoti resursai Sandėlis Kultūros Įmonės Invento…" at bounding box center [455, 224] width 911 height 448
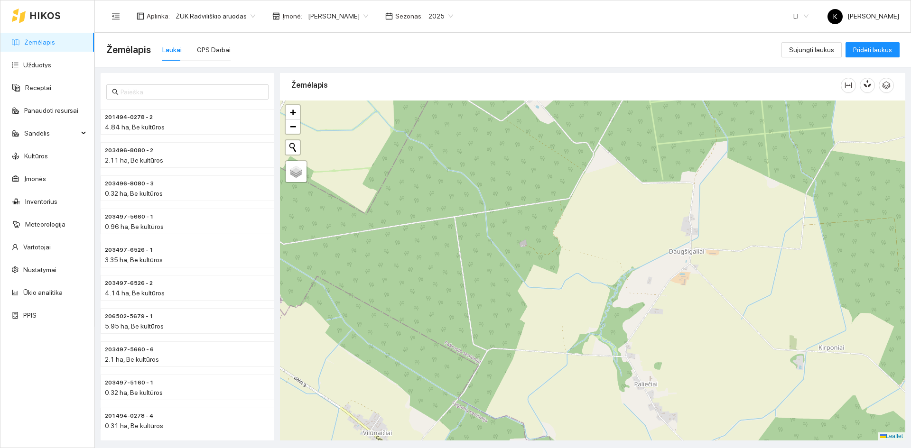
drag, startPoint x: 699, startPoint y: 292, endPoint x: 605, endPoint y: 469, distance: 200.1
click at [605, 448] on html "Žemėlapis Užduotys Receptai Panaudoti resursai Sandėlis Kultūros Įmonės Invento…" at bounding box center [455, 224] width 911 height 448
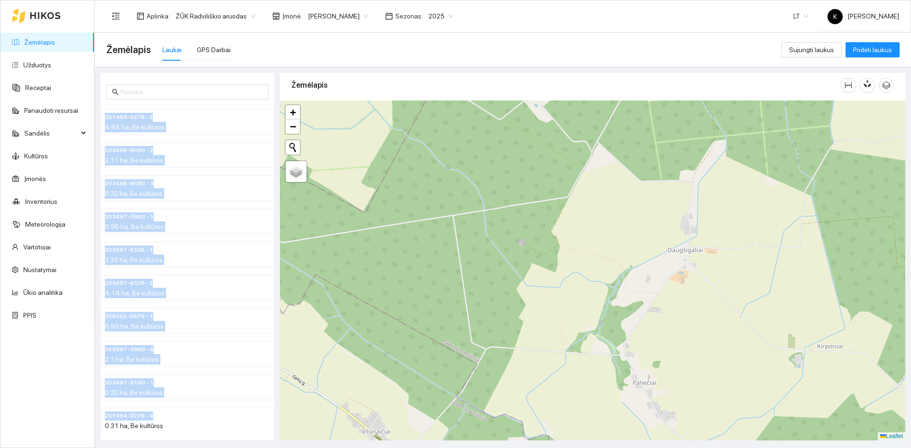
drag, startPoint x: 198, startPoint y: 406, endPoint x: 185, endPoint y: 470, distance: 66.2
click at [185, 448] on html "Žemėlapis Užduotys Receptai Panaudoti resursai Sandėlis Kultūros Įmonės Invento…" at bounding box center [455, 224] width 911 height 448
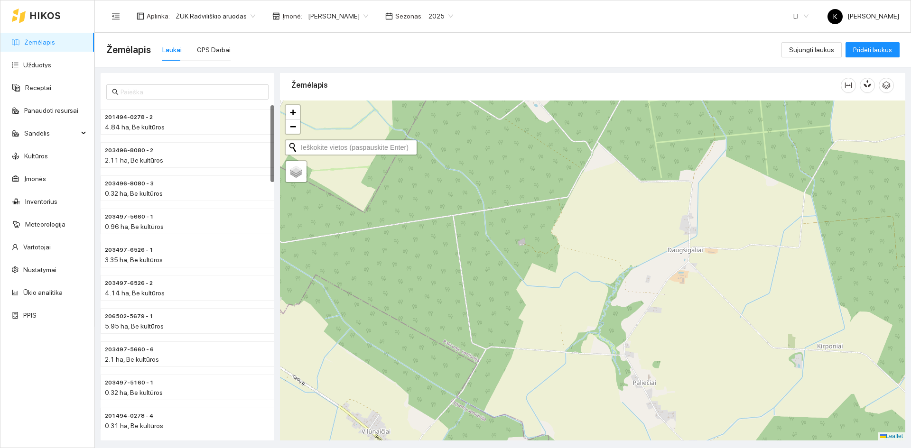
click at [291, 146] on button "Initiate a new search" at bounding box center [293, 147] width 14 height 14
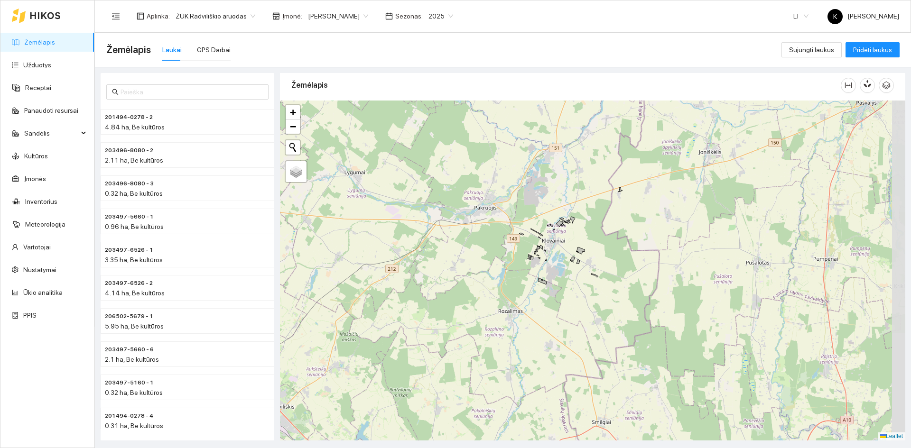
drag, startPoint x: 702, startPoint y: 369, endPoint x: 471, endPoint y: 191, distance: 291.6
click at [471, 191] on div "+ − Nieko nerasta. Bandykite dar kartą. Žemėlapis Palydovas Leaflet" at bounding box center [592, 271] width 625 height 340
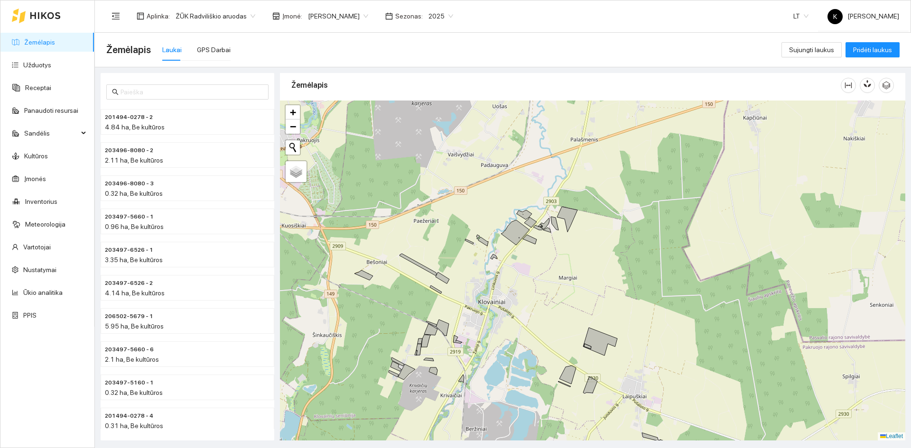
drag, startPoint x: 550, startPoint y: 230, endPoint x: 642, endPoint y: 365, distance: 163.1
click at [642, 365] on div "+ − Nieko nerasta. Bandykite dar kartą. Žemėlapis Palydovas Leaflet" at bounding box center [592, 271] width 625 height 340
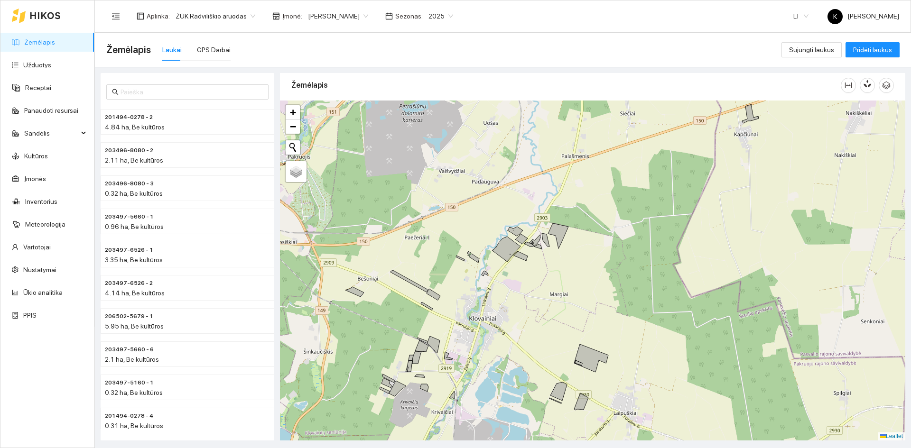
drag, startPoint x: 502, startPoint y: 306, endPoint x: 505, endPoint y: 300, distance: 6.4
click at [505, 300] on div "+ − Nieko nerasta. Bandykite dar kartą. Žemėlapis Palydovas Leaflet" at bounding box center [592, 271] width 625 height 340
click at [116, 116] on span "201494-0278 - 2" at bounding box center [129, 117] width 48 height 9
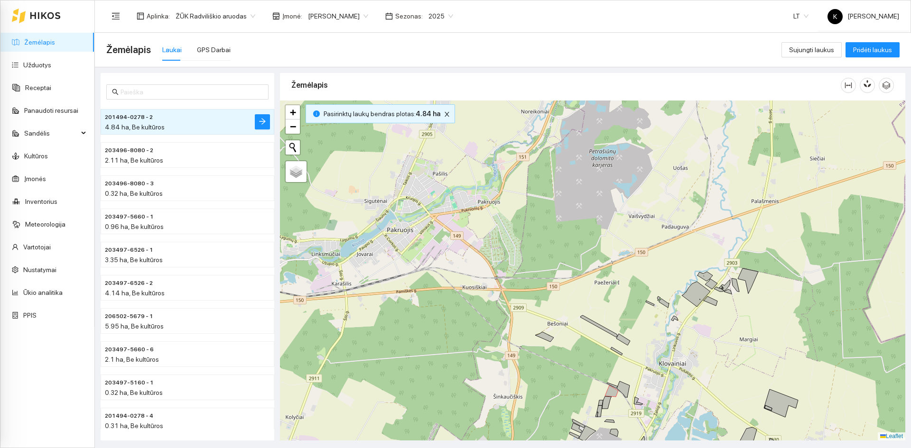
click at [347, 17] on body "Žemėlapis Užduotys Receptai Panaudoti resursai Sandėlis Kultūros Įmonės Invento…" at bounding box center [455, 224] width 911 height 448
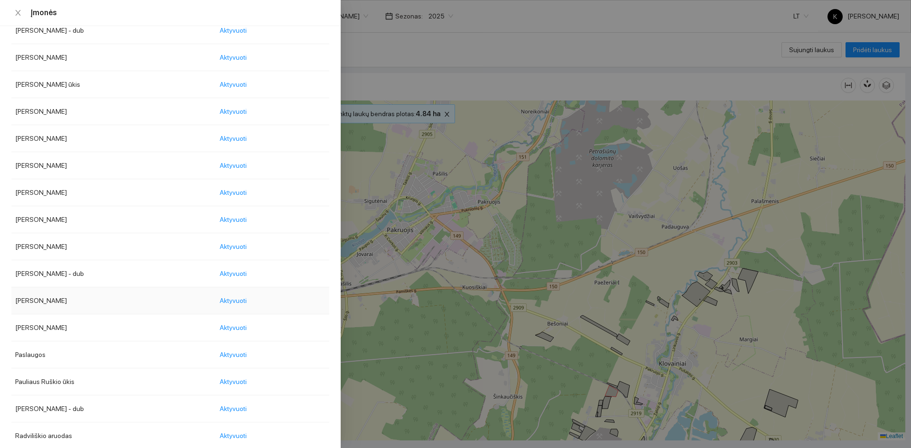
scroll to position [823, 0]
